Goal: Task Accomplishment & Management: Complete application form

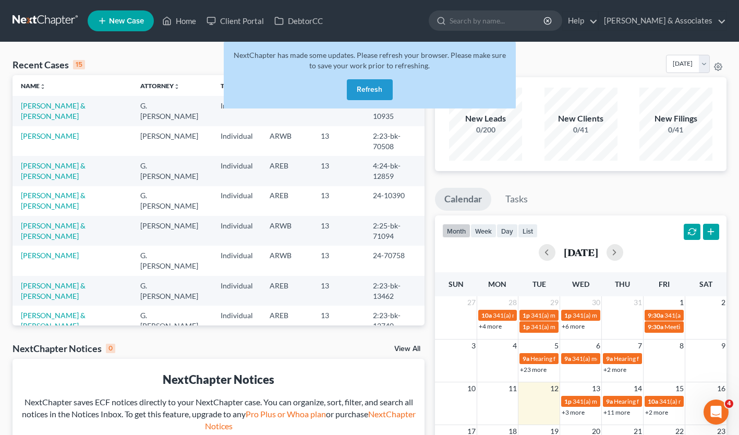
click at [374, 91] on button "Refresh" at bounding box center [370, 89] width 46 height 21
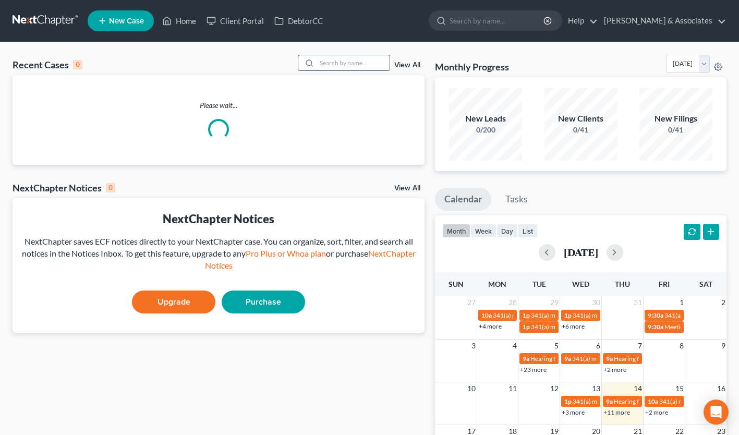
click at [325, 66] on input "search" at bounding box center [352, 62] width 73 height 15
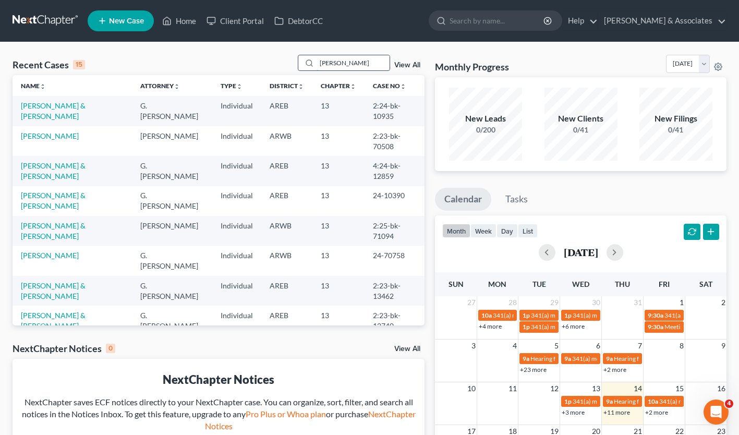
type input "[PERSON_NAME]"
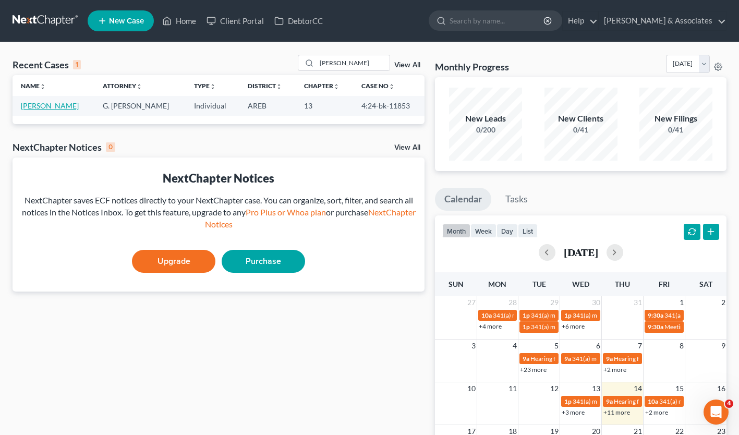
click at [51, 105] on link "[PERSON_NAME]" at bounding box center [50, 105] width 58 height 9
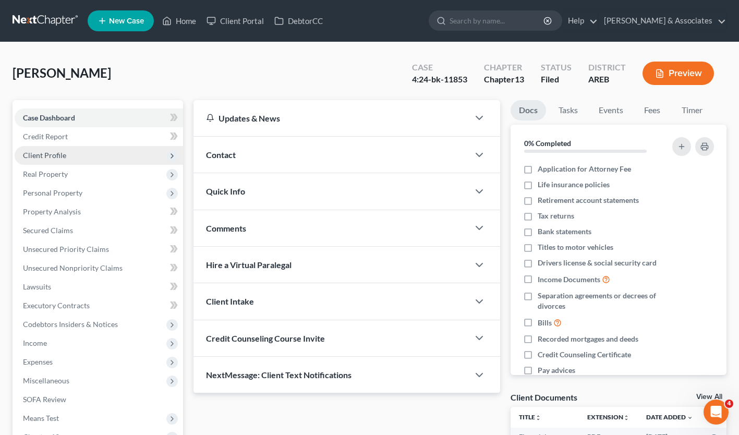
click at [127, 152] on span "Client Profile" at bounding box center [99, 155] width 168 height 19
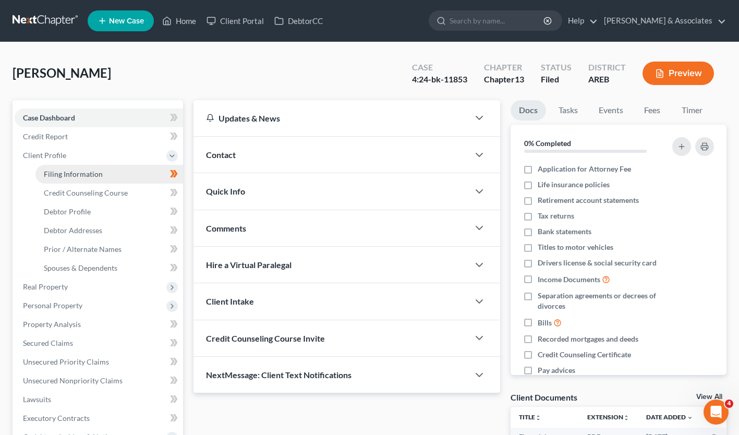
click at [122, 166] on link "Filing Information" at bounding box center [109, 174] width 148 height 19
select select "1"
select select "0"
select select "3"
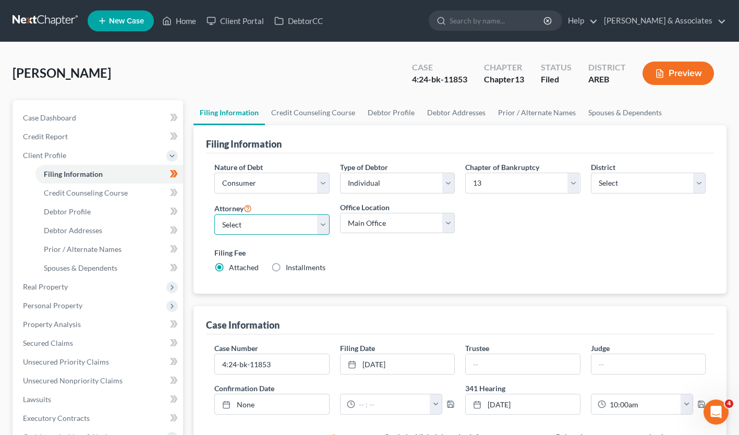
click at [323, 221] on select "Select [PERSON_NAME] - AREB G. [PERSON_NAME] - AREB [PERSON_NAME] - AREB" at bounding box center [271, 224] width 115 height 21
select select "2"
click at [214, 214] on select "Select [PERSON_NAME] - AREB G. [PERSON_NAME] - AREB [PERSON_NAME] - AREB" at bounding box center [271, 224] width 115 height 21
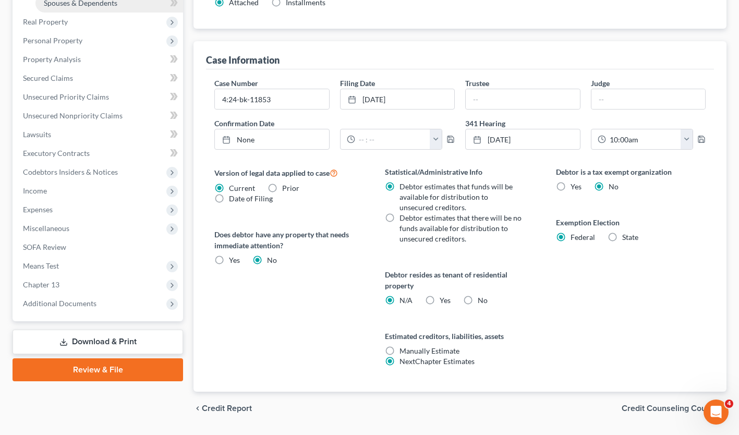
scroll to position [265, 0]
click at [101, 337] on link "Download & Print" at bounding box center [98, 341] width 170 height 24
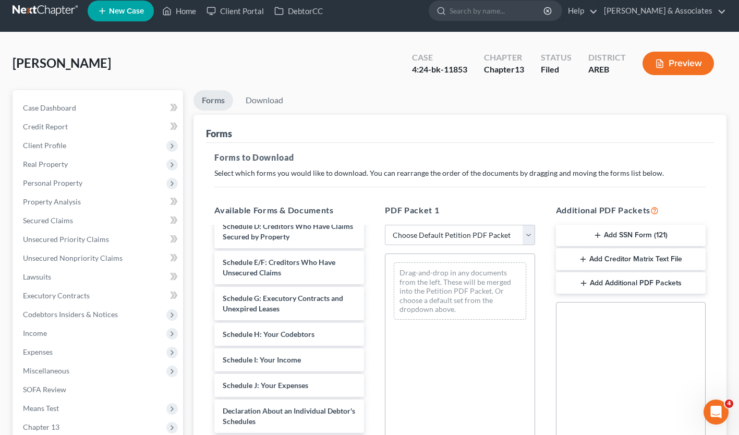
scroll to position [209, 0]
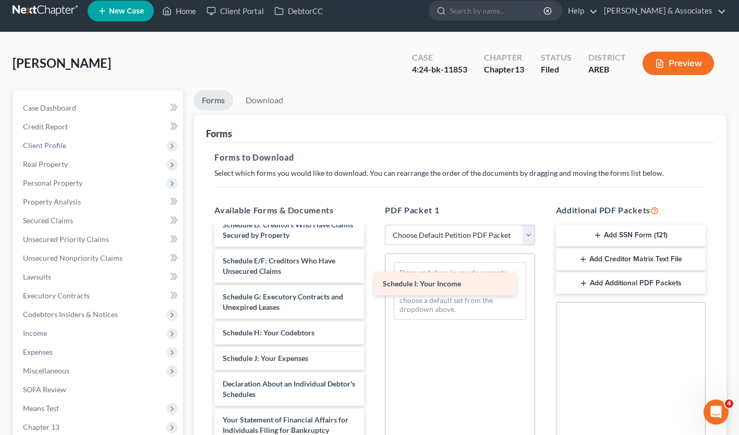
drag, startPoint x: 301, startPoint y: 370, endPoint x: 462, endPoint y: 285, distance: 181.6
click at [372, 285] on div "Schedule I: Your Income Financial Management Course (Form 423) ([DATE]) Financi…" at bounding box center [289, 322] width 166 height 608
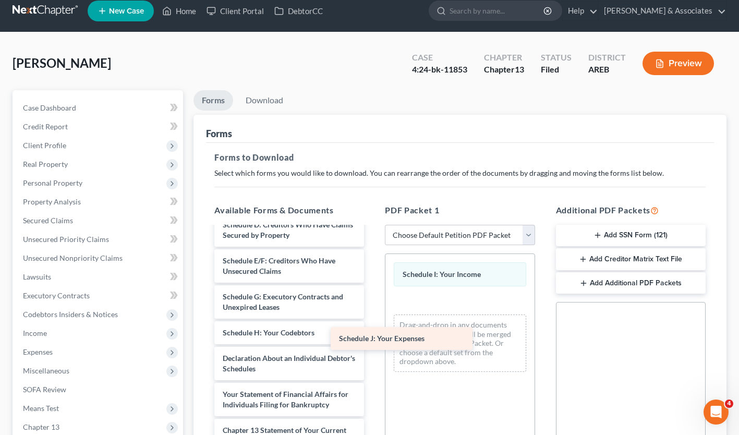
drag, startPoint x: 320, startPoint y: 367, endPoint x: 474, endPoint y: 315, distance: 163.3
click at [372, 315] on div "Schedule J: Your Expenses Financial Management Course (Form 423) ([DATE]) Finan…" at bounding box center [289, 309] width 166 height 582
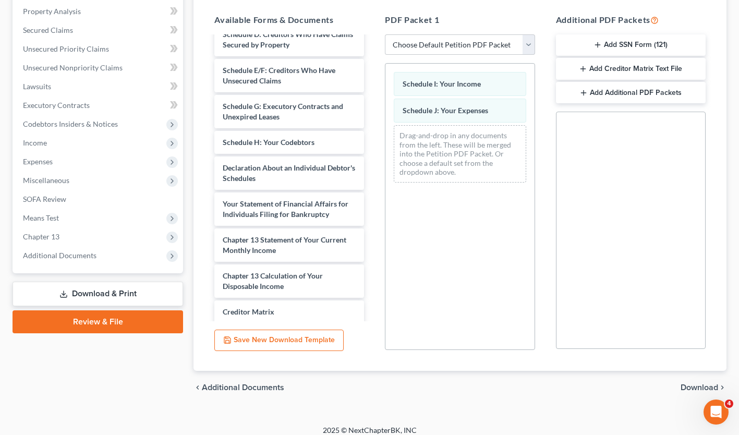
scroll to position [202, 0]
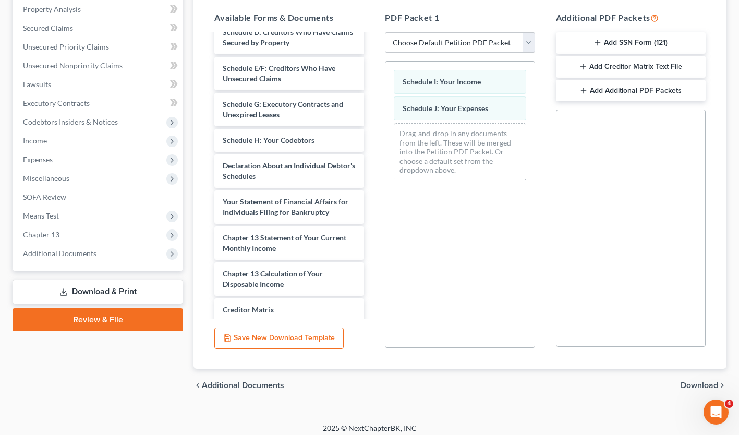
click at [486, 44] on select "Choose Default Petition PDF Packet Complete Bankruptcy Petition (all forms and …" at bounding box center [460, 42] width 150 height 21
click at [483, 237] on div "Schedule I: Your Income Schedule J: Your Expenses Drag-and-drop in any document…" at bounding box center [460, 204] width 150 height 287
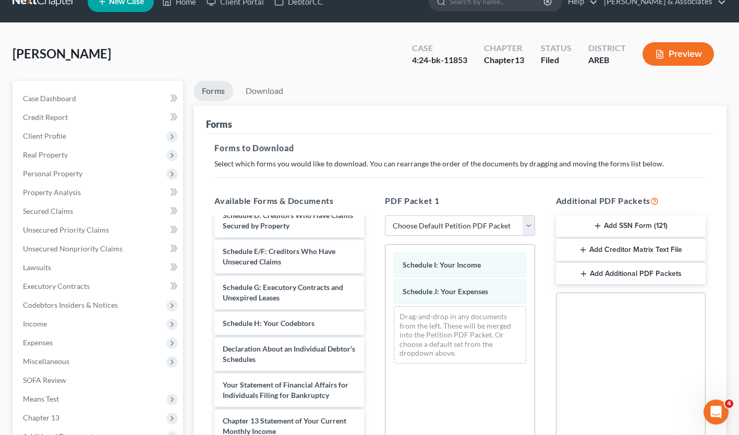
scroll to position [208, 0]
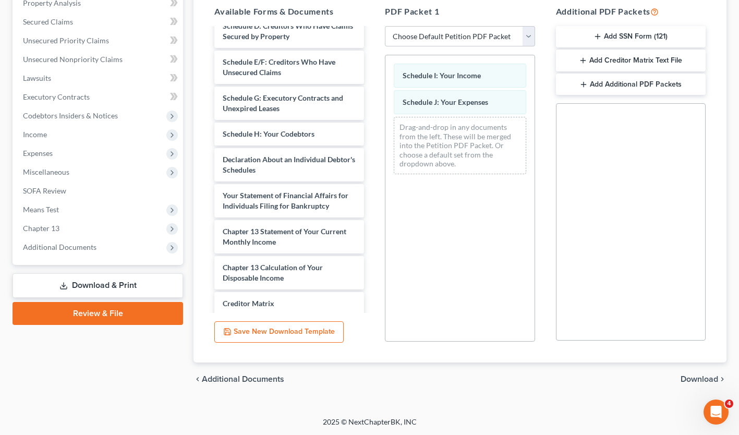
click at [688, 375] on span "Download" at bounding box center [699, 379] width 38 height 8
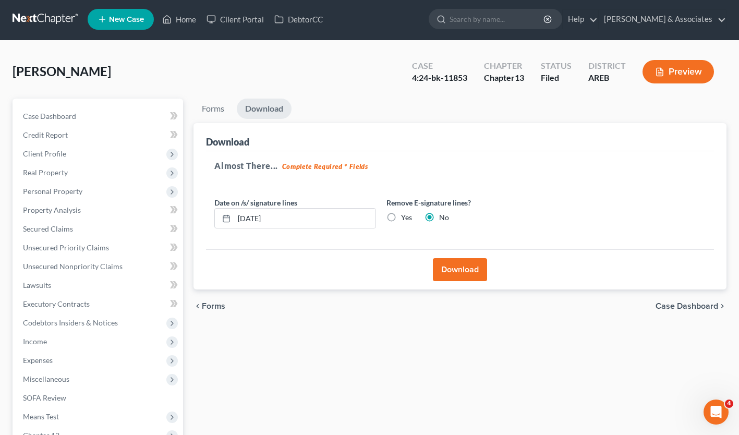
scroll to position [0, 0]
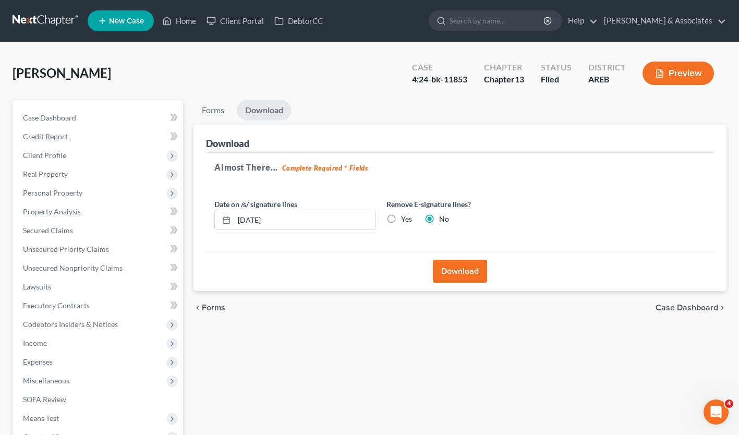
click at [473, 268] on button "Download" at bounding box center [460, 271] width 54 height 23
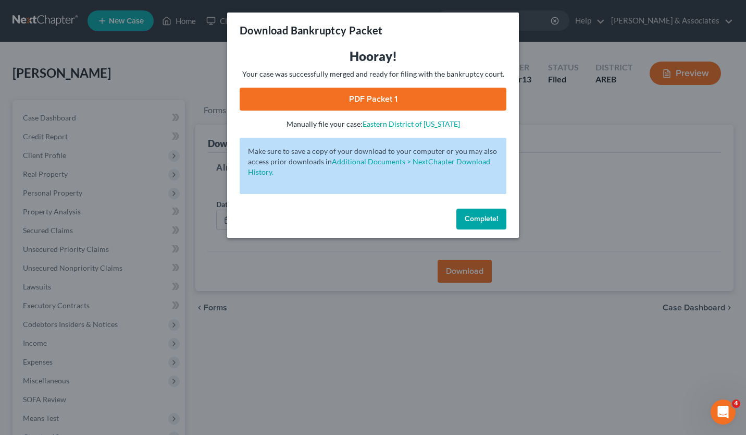
click at [386, 98] on link "PDF Packet 1" at bounding box center [373, 99] width 267 height 23
click at [469, 222] on span "Complete!" at bounding box center [481, 218] width 33 height 9
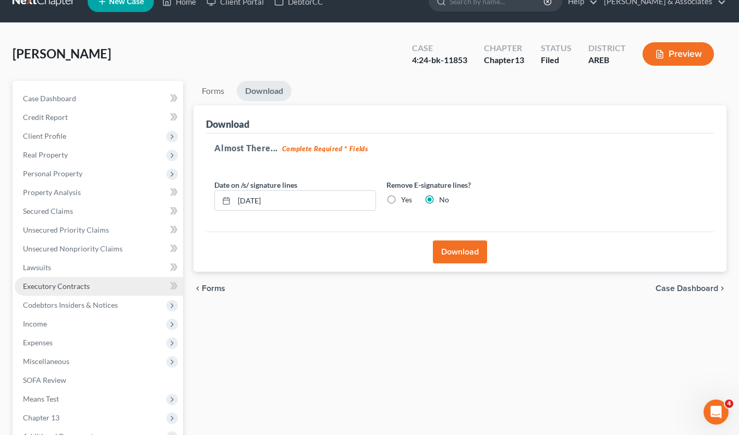
scroll to position [19, 0]
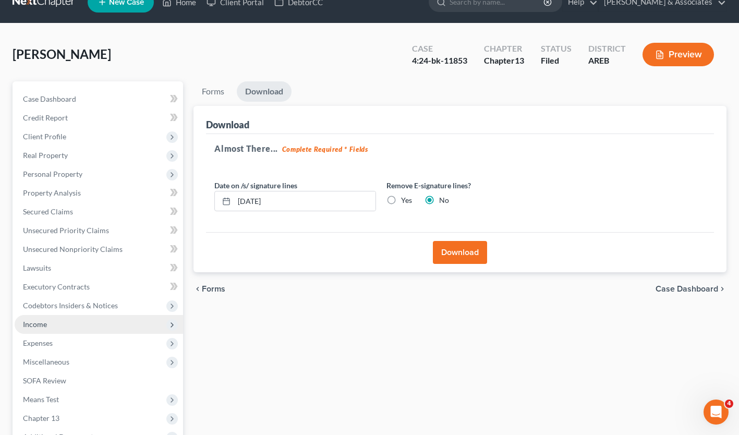
click at [90, 326] on span "Income" at bounding box center [99, 324] width 168 height 19
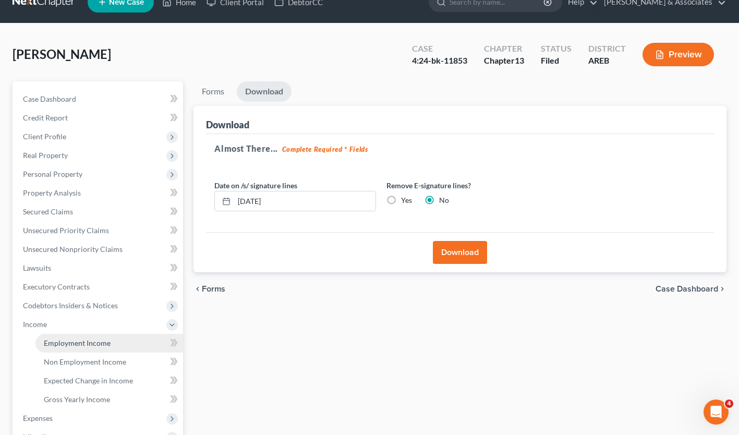
click at [108, 350] on link "Employment Income" at bounding box center [109, 343] width 148 height 19
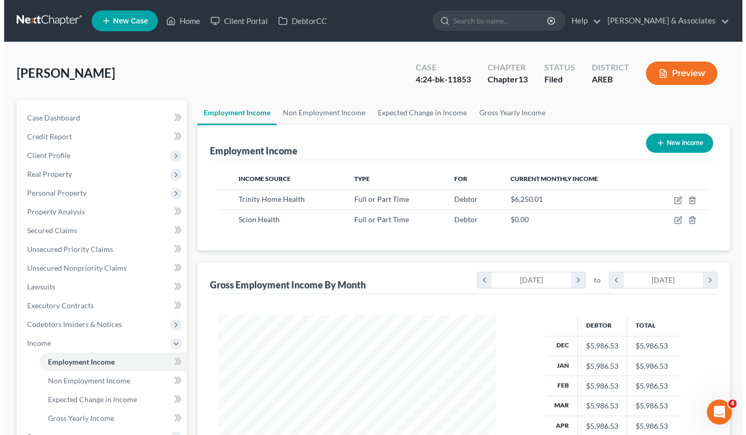
scroll to position [187, 299]
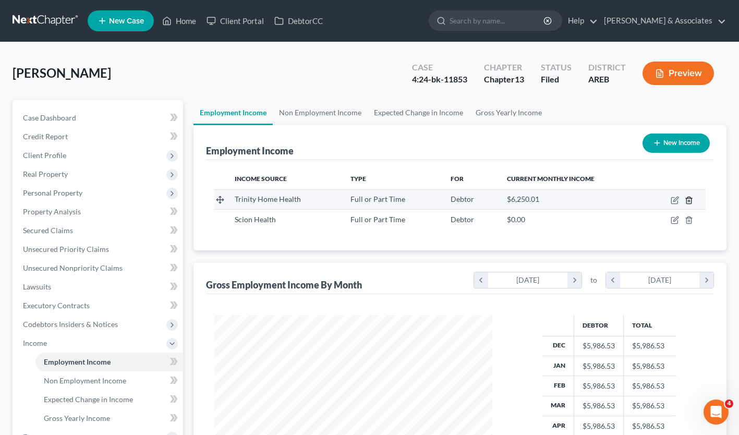
click at [686, 197] on icon "button" at bounding box center [688, 200] width 8 height 8
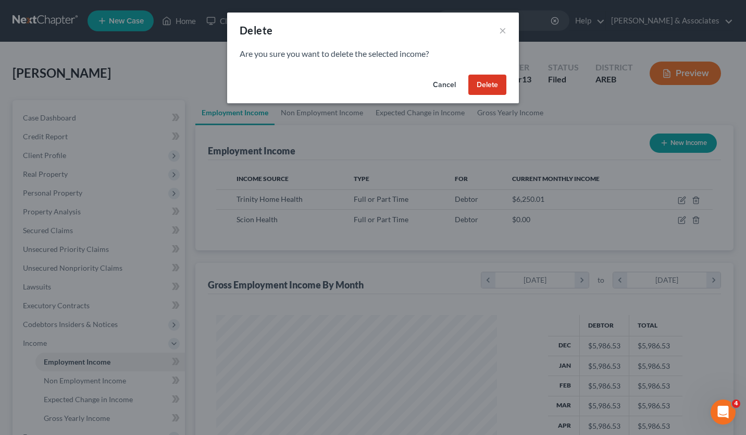
click at [478, 80] on button "Delete" at bounding box center [488, 85] width 38 height 21
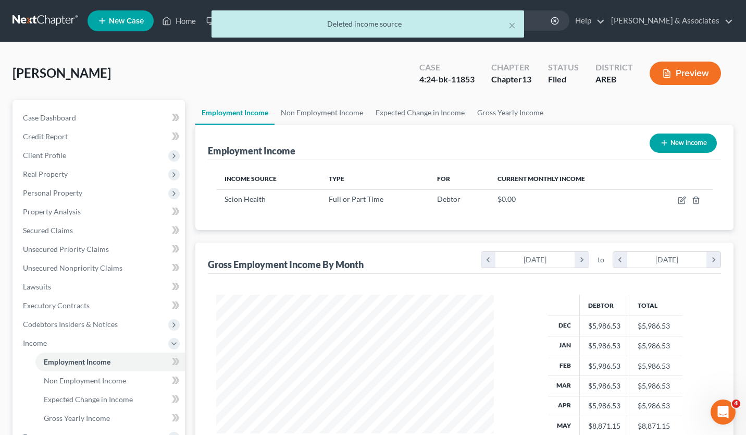
scroll to position [521050, 520938]
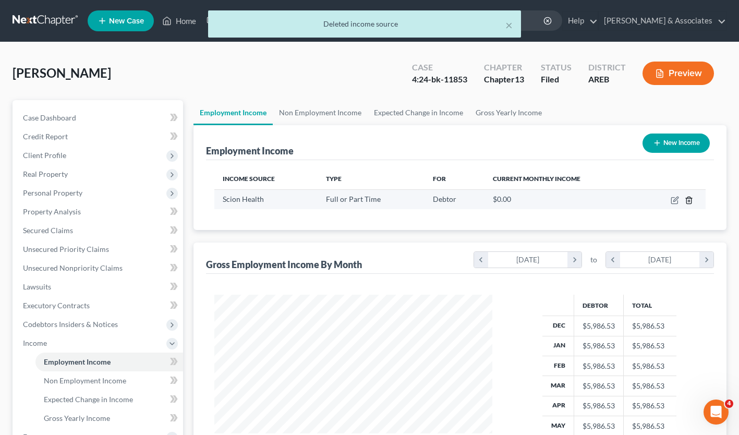
click at [692, 197] on icon "button" at bounding box center [688, 200] width 8 height 8
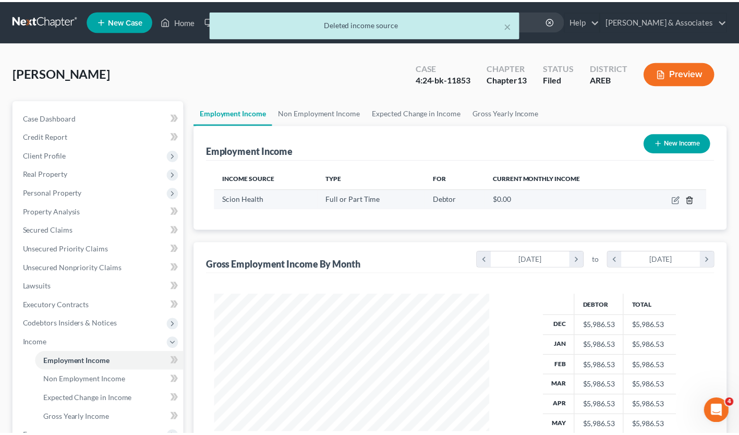
scroll to position [187, 302]
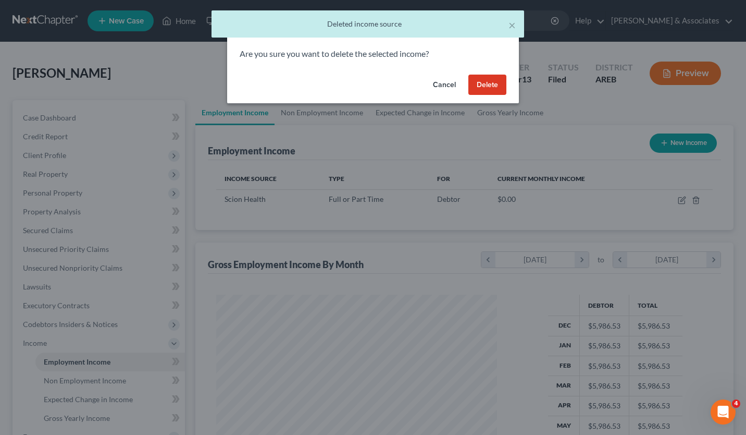
click at [502, 84] on button "Delete" at bounding box center [488, 85] width 38 height 21
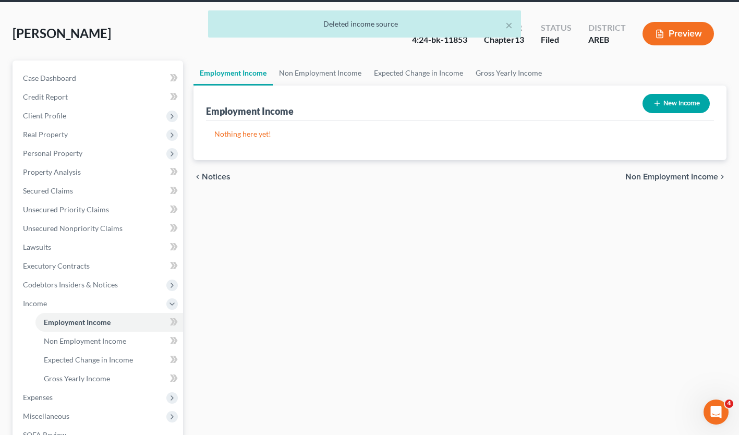
scroll to position [212, 0]
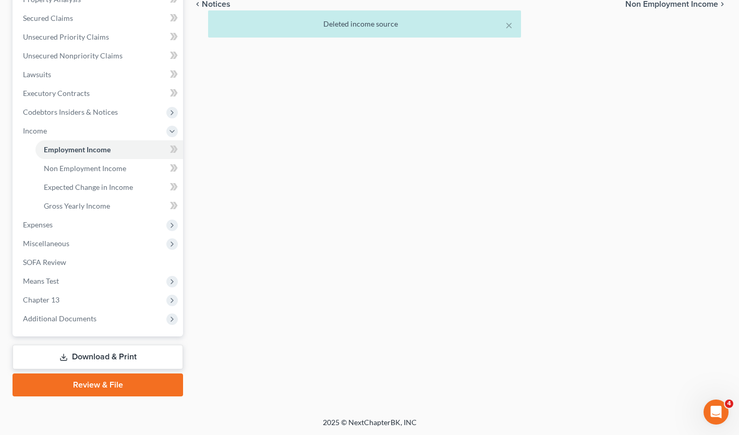
click at [165, 347] on link "Download & Print" at bounding box center [98, 357] width 170 height 24
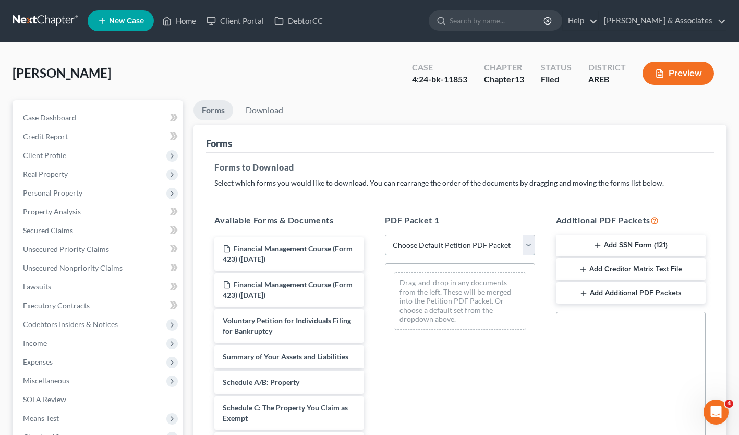
click at [476, 237] on select "Choose Default Petition PDF Packet Complete Bankruptcy Petition (all forms and …" at bounding box center [460, 245] width 150 height 21
select select "4"
click at [385, 235] on select "Choose Default Petition PDF Packet Complete Bankruptcy Petition (all forms and …" at bounding box center [460, 245] width 150 height 21
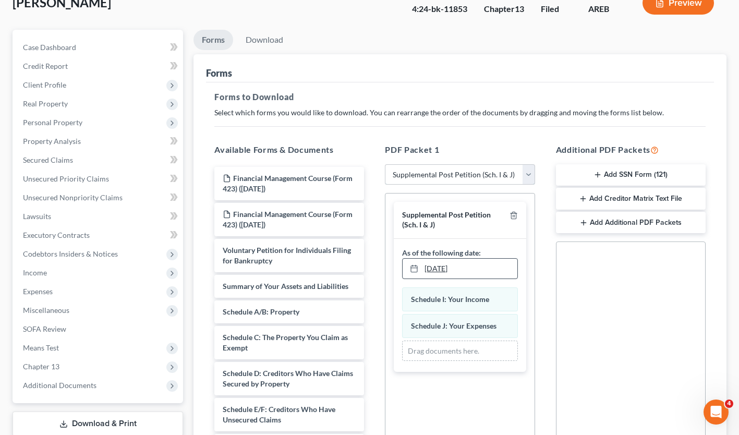
scroll to position [208, 0]
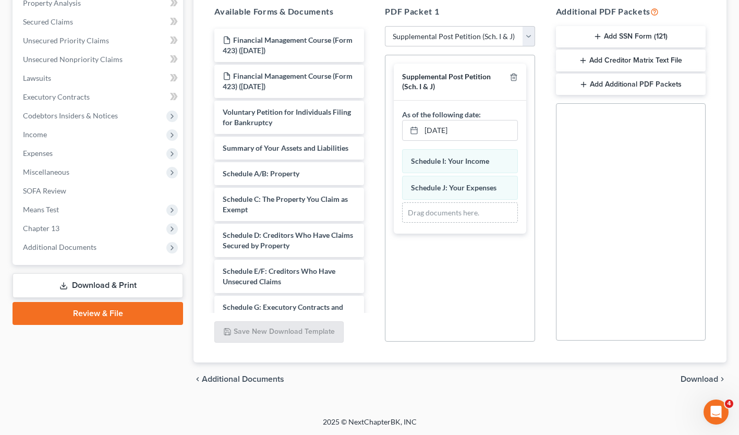
click at [693, 375] on span "Download" at bounding box center [699, 379] width 38 height 8
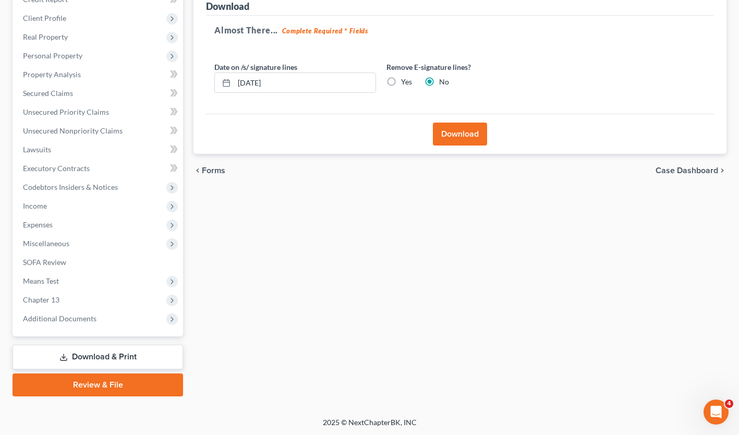
scroll to position [54, 0]
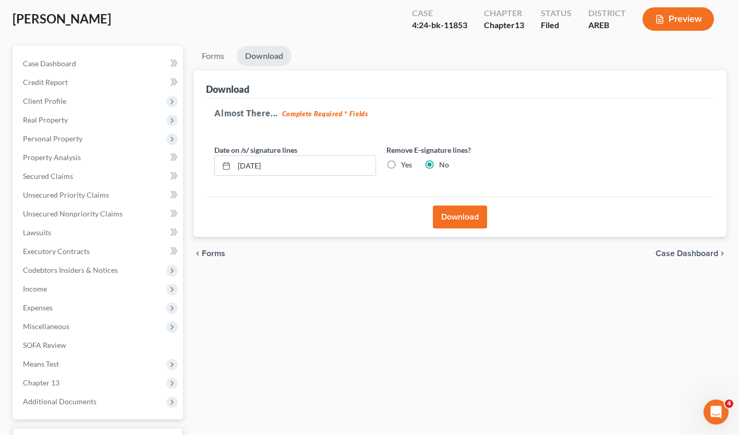
click at [462, 215] on button "Download" at bounding box center [460, 216] width 54 height 23
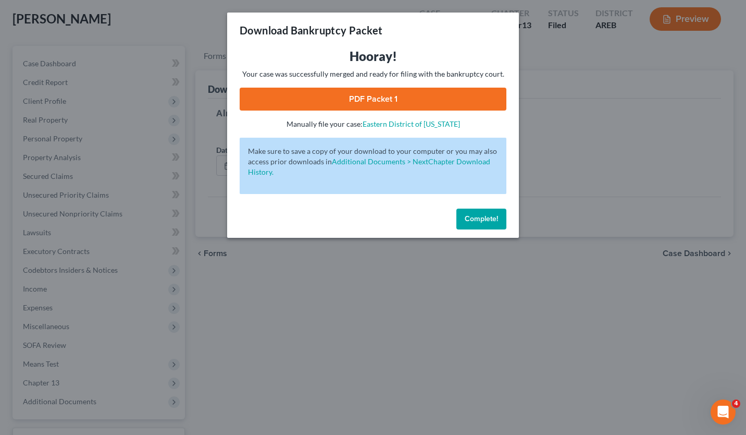
click at [401, 101] on link "PDF Packet 1" at bounding box center [373, 99] width 267 height 23
click at [359, 95] on link "PDF Packet 1" at bounding box center [373, 99] width 267 height 23
click at [460, 216] on button "Complete!" at bounding box center [482, 218] width 50 height 21
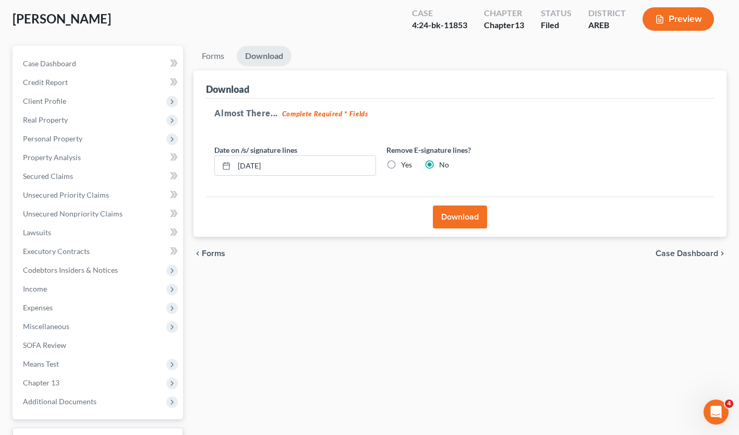
scroll to position [0, 0]
